Goal: Information Seeking & Learning: Find specific page/section

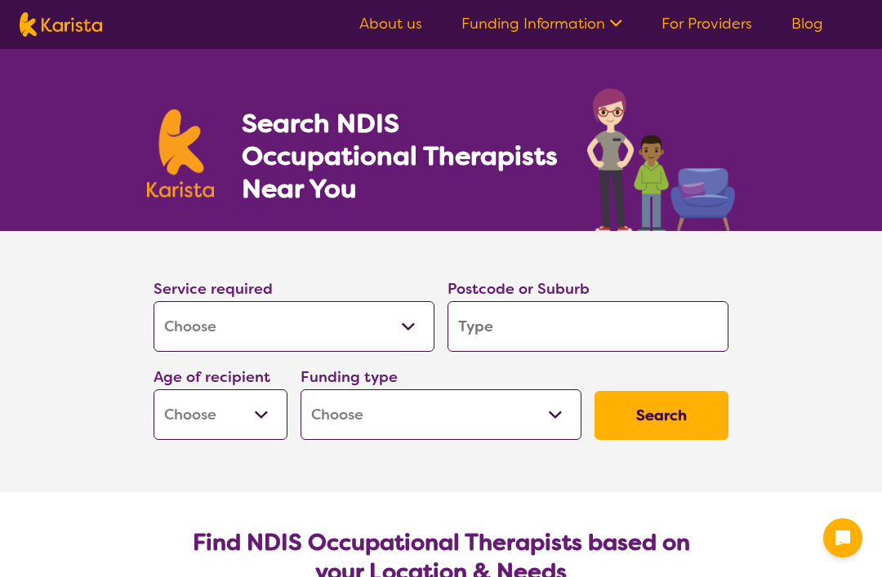
select select "[MEDICAL_DATA]"
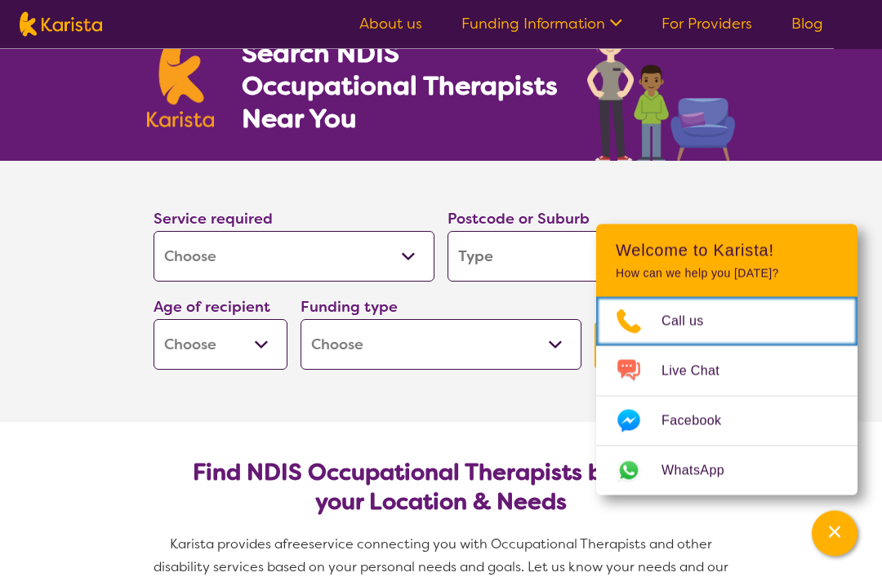
scroll to position [72, 0]
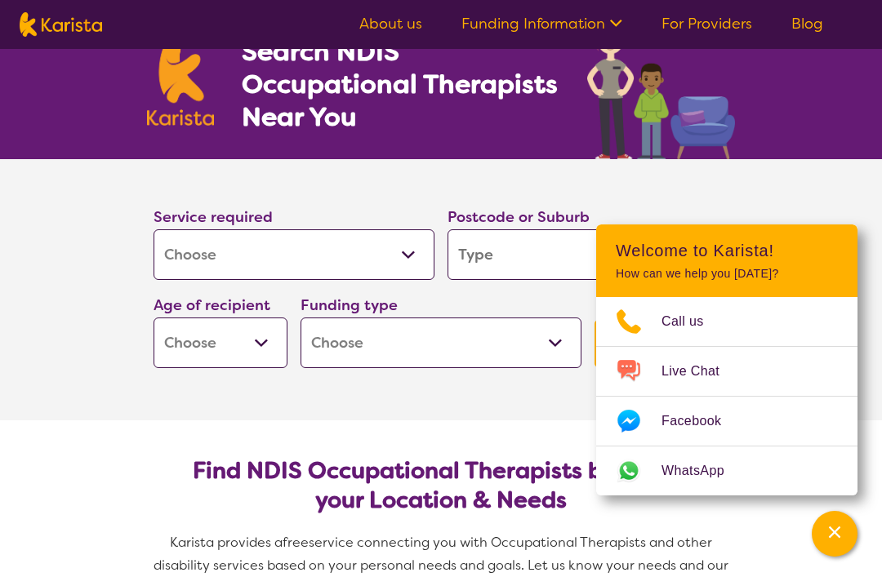
click at [409, 259] on select "Allied Health Assistant Assessment ([MEDICAL_DATA] or [MEDICAL_DATA]) Behaviour…" at bounding box center [294, 254] width 281 height 51
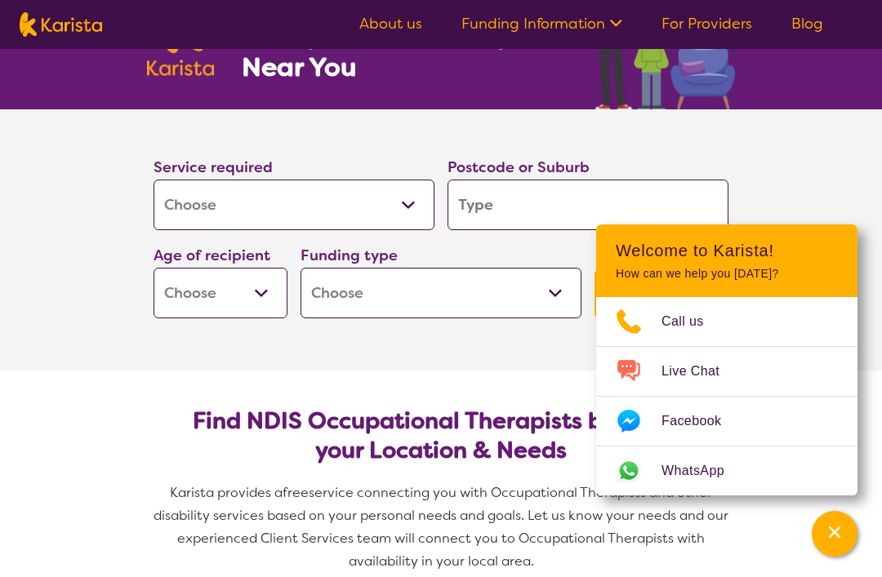
scroll to position [121, 0]
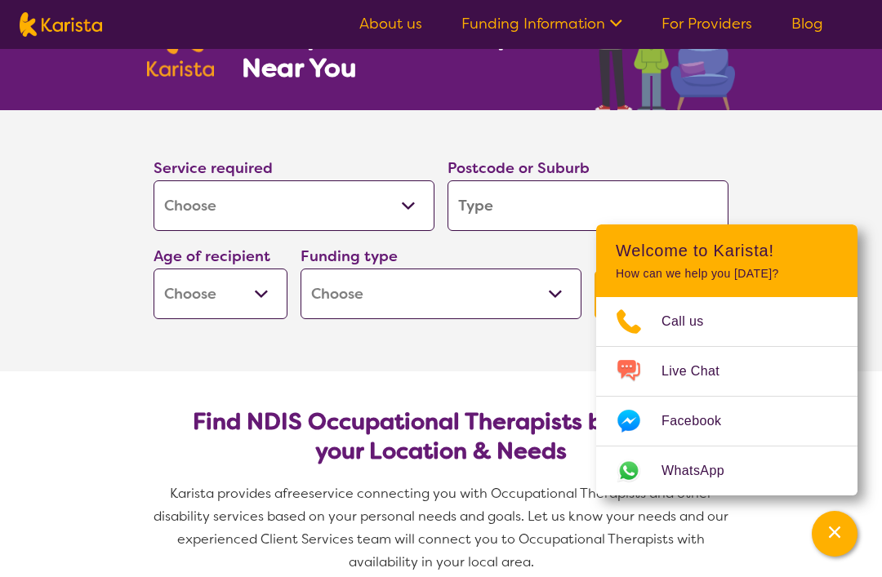
click at [635, 198] on input "search" at bounding box center [587, 205] width 281 height 51
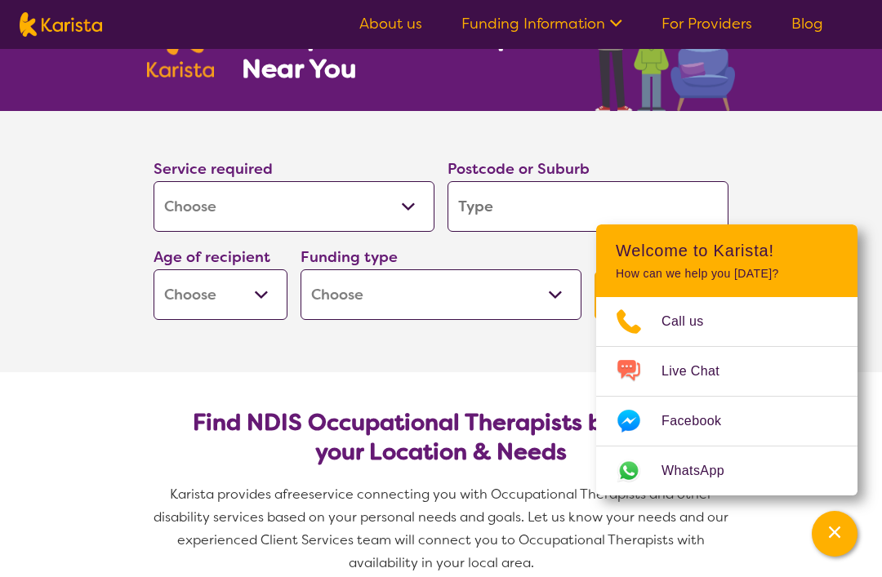
type input "3"
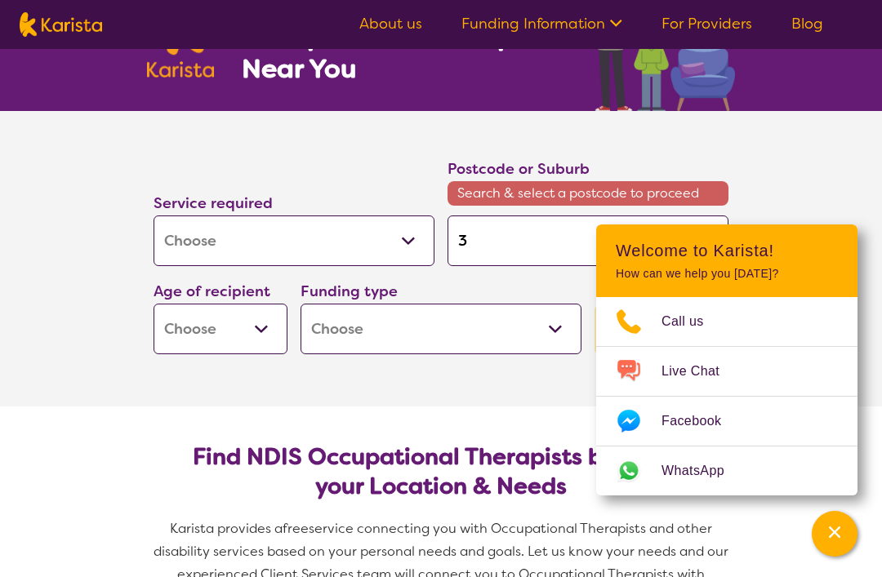
type input "30"
type input "303"
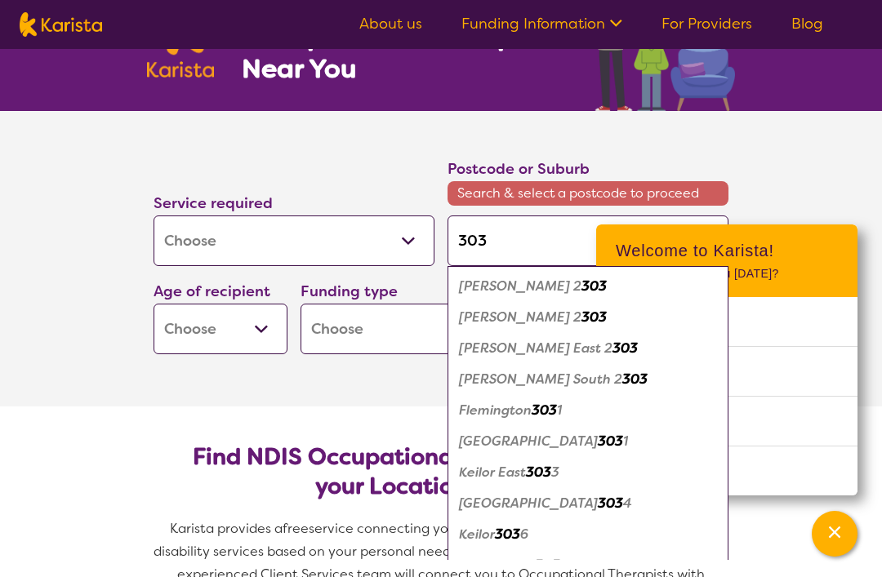
type input "3038"
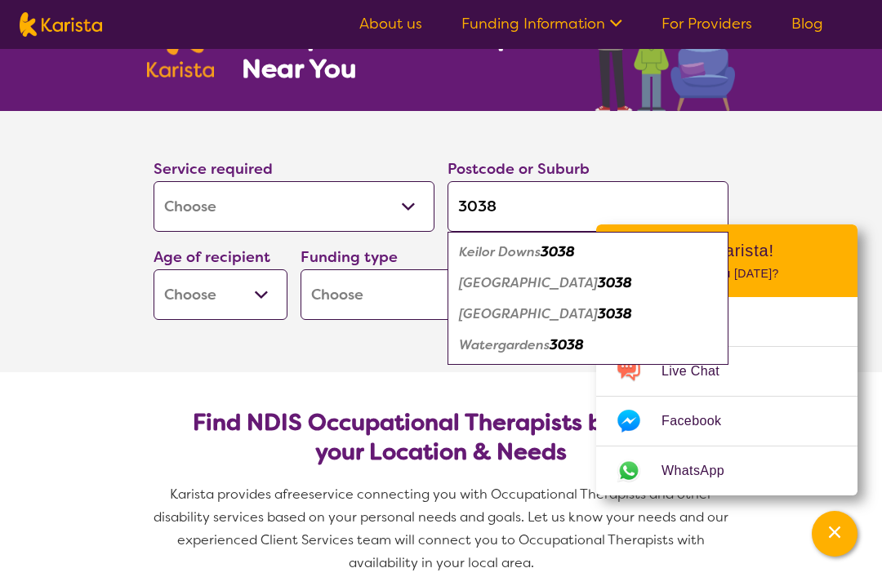
type input "30380"
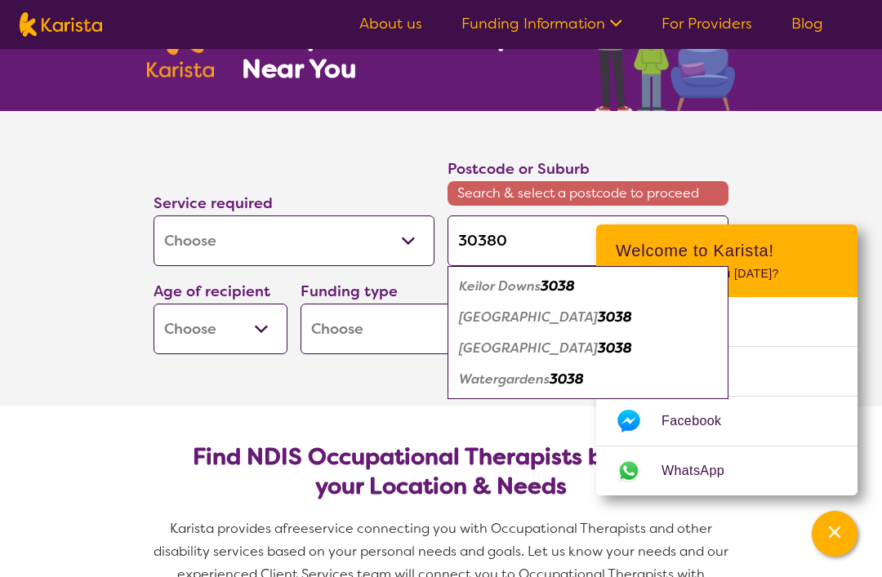
type input "303800"
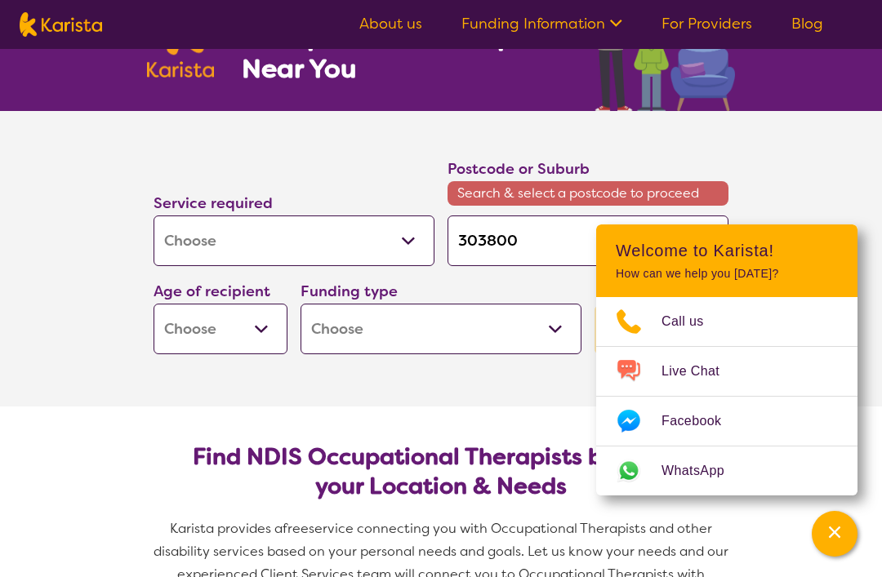
type input "30380"
type input "3038"
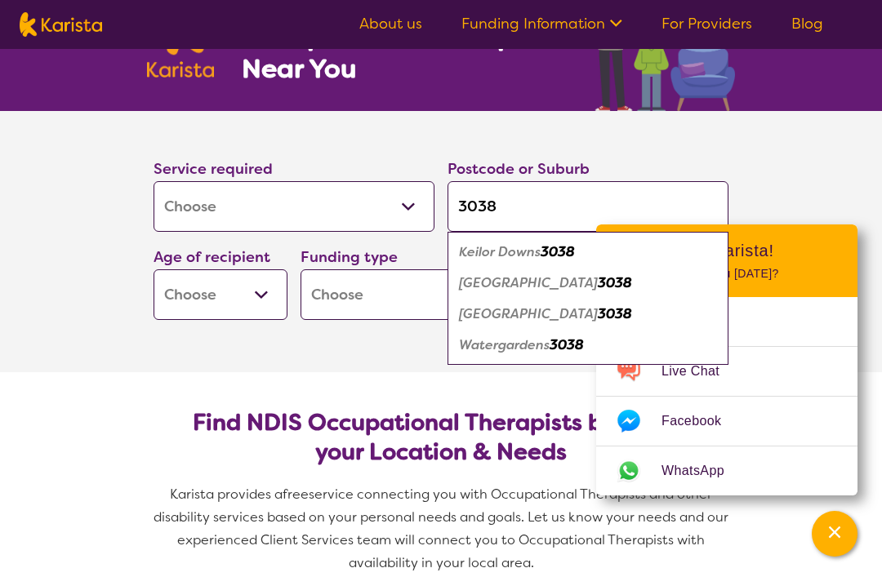
type input "303"
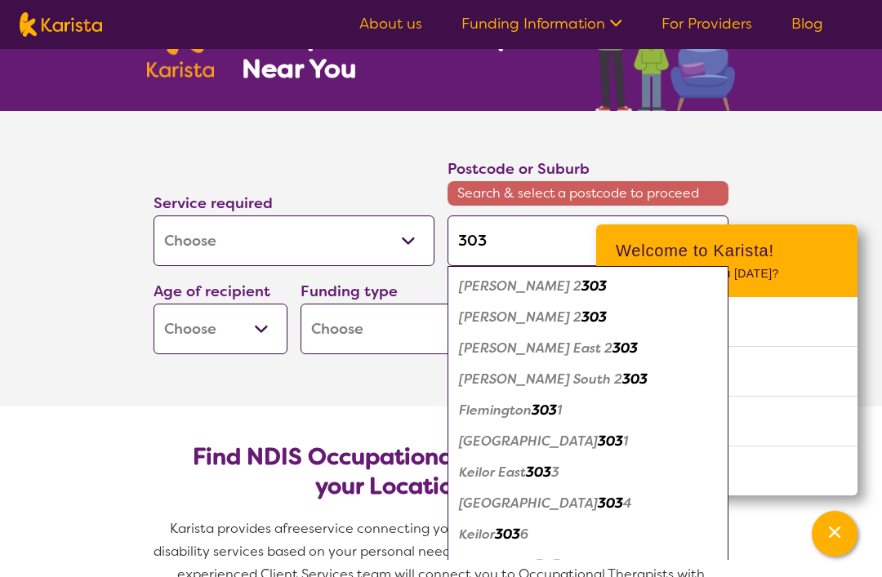
type input "30"
type input "302"
type input "3029"
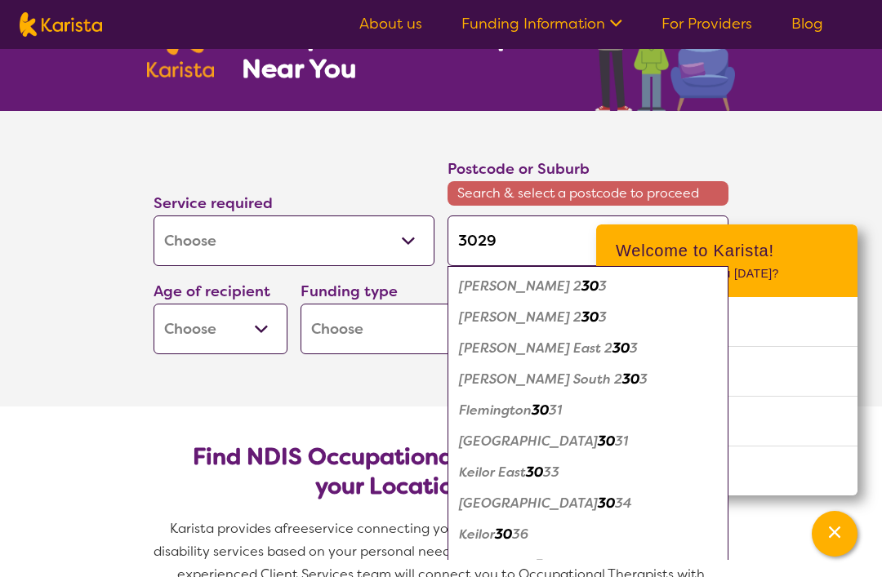
type input "3029"
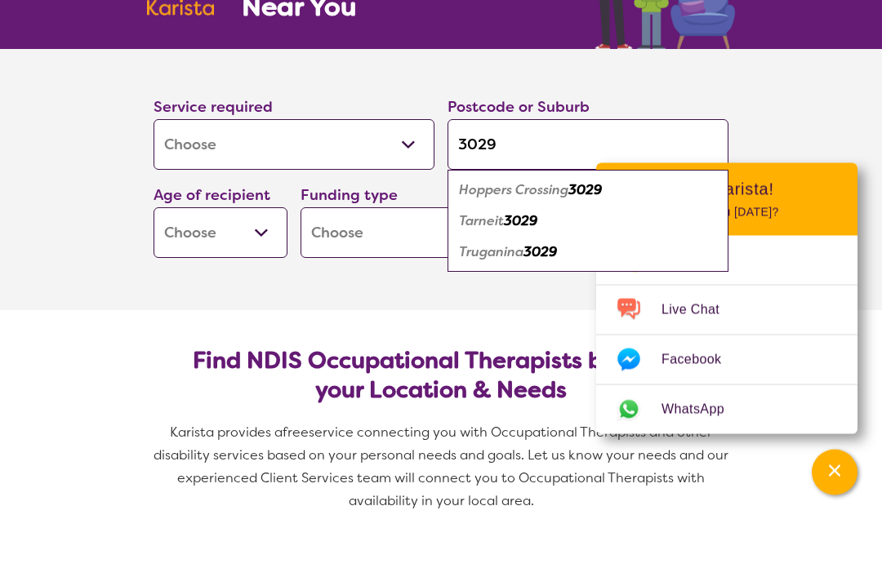
type input "3029"
click at [604, 299] on div "Truganina 3029" at bounding box center [588, 314] width 265 height 31
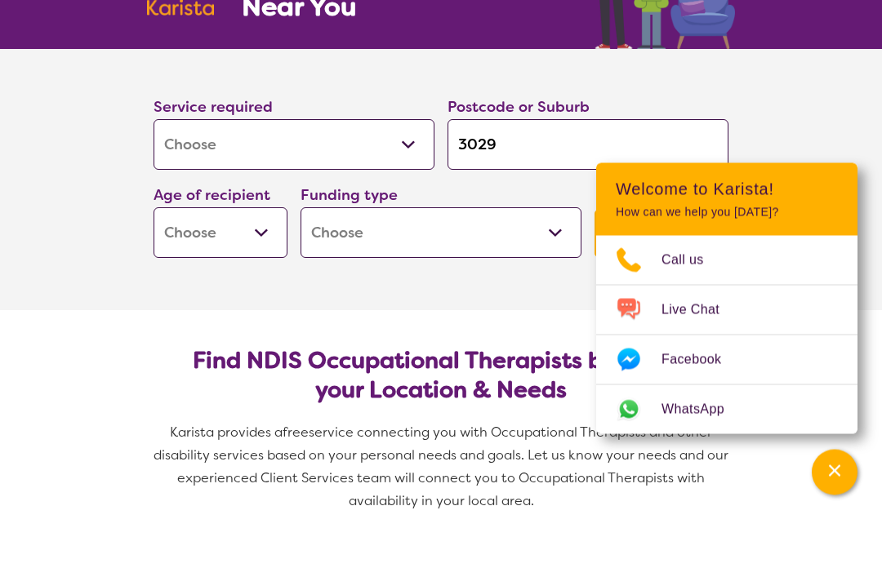
scroll to position [182, 0]
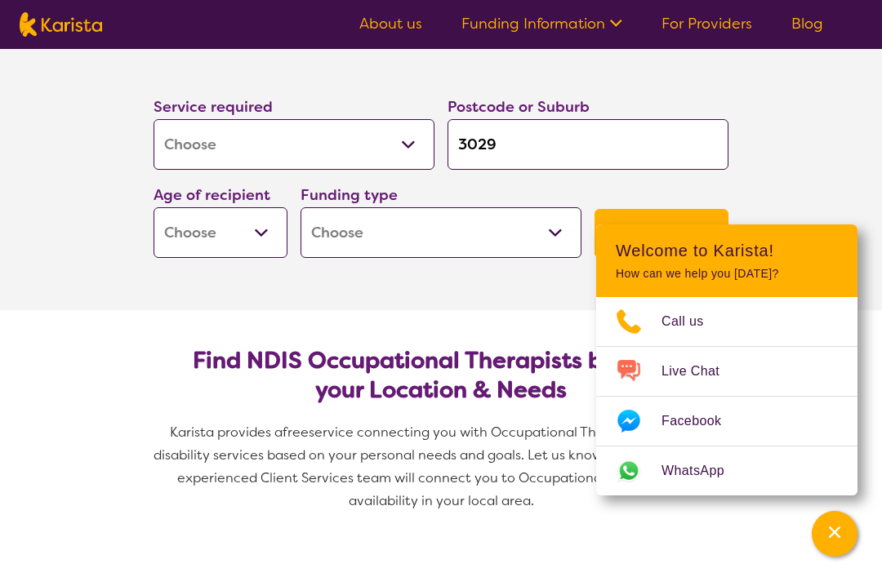
click at [206, 226] on select "Early Childhood - 0 to 9 Child - 10 to 11 Adolescent - 12 to 17 Adult - 18 to 6…" at bounding box center [221, 232] width 134 height 51
select select "AD"
click at [550, 231] on select "Home Care Package (HCP) National Disability Insurance Scheme (NDIS) I don't know" at bounding box center [441, 232] width 281 height 51
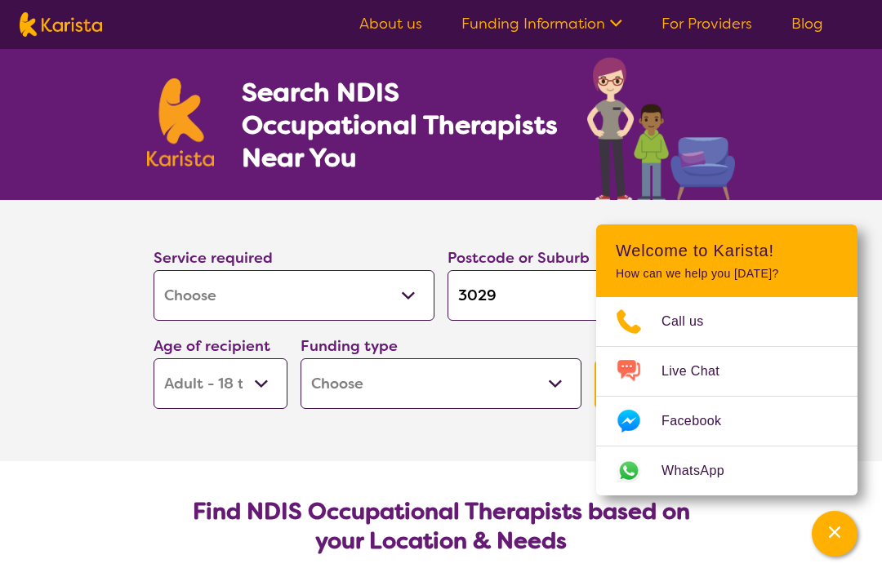
scroll to position [0, 0]
